Goal: Check status: Check status

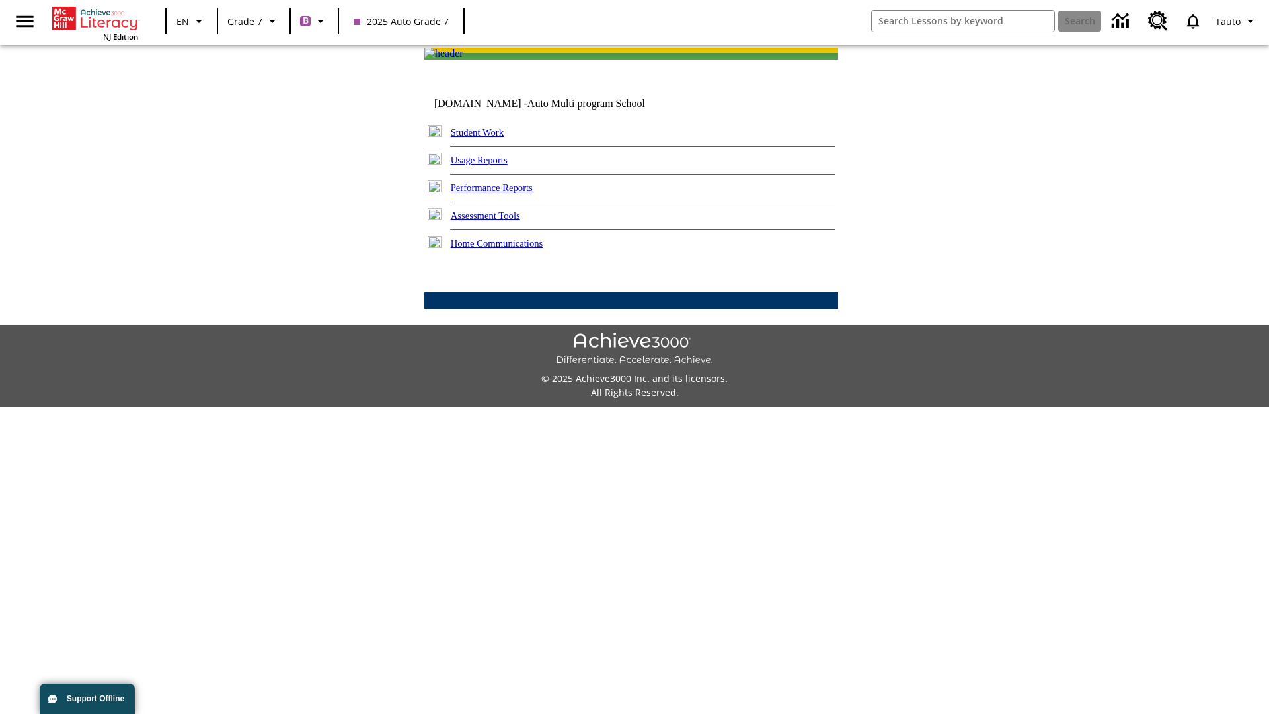
click at [506, 193] on link "Performance Reports" at bounding box center [492, 187] width 82 height 11
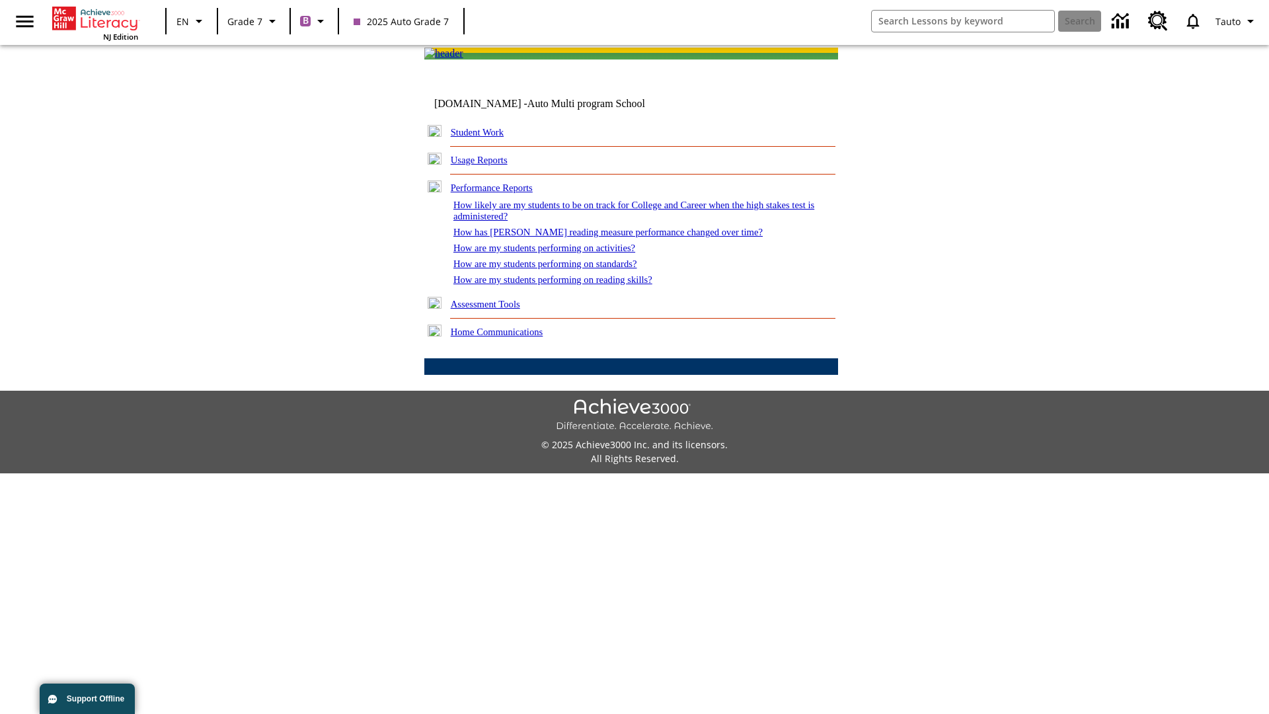
click at [557, 253] on link "How are my students performing on activities?" at bounding box center [544, 248] width 182 height 11
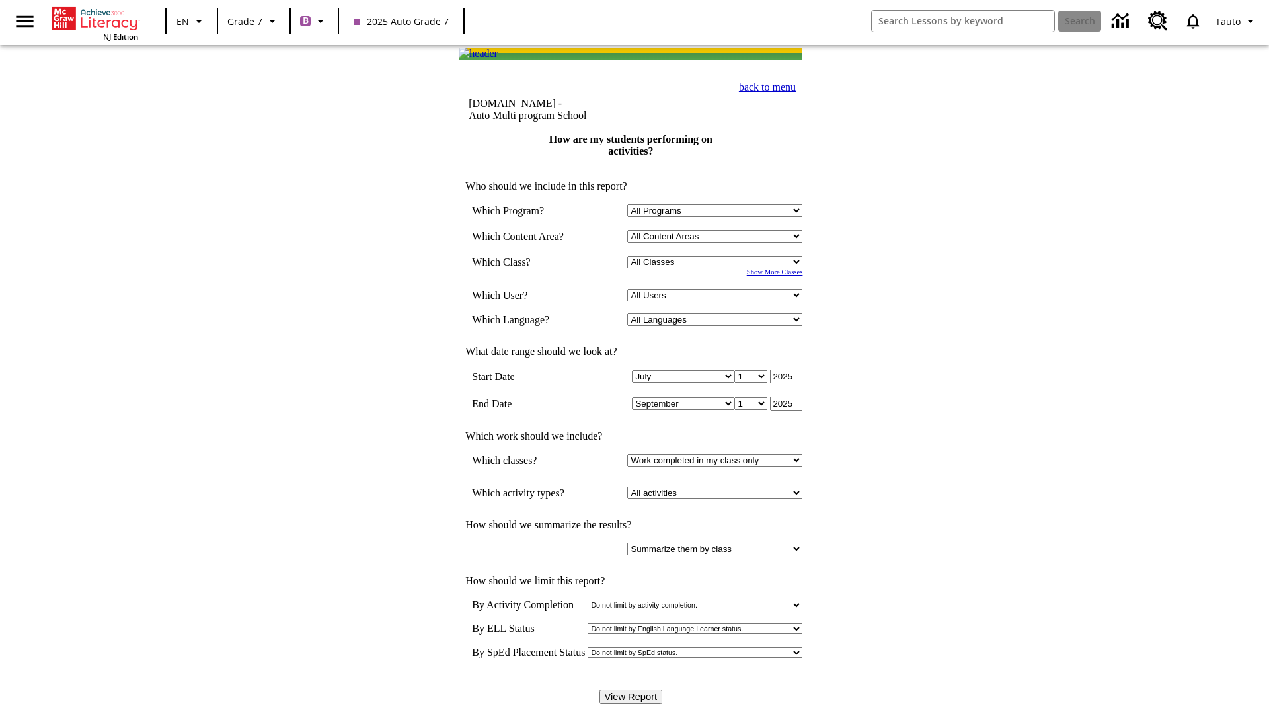
click at [632, 690] on input "View Report" at bounding box center [631, 697] width 63 height 15
select select "21437138"
select select "4"
click at [632, 690] on input "View Report" at bounding box center [631, 697] width 63 height 15
